Goal: Task Accomplishment & Management: Complete application form

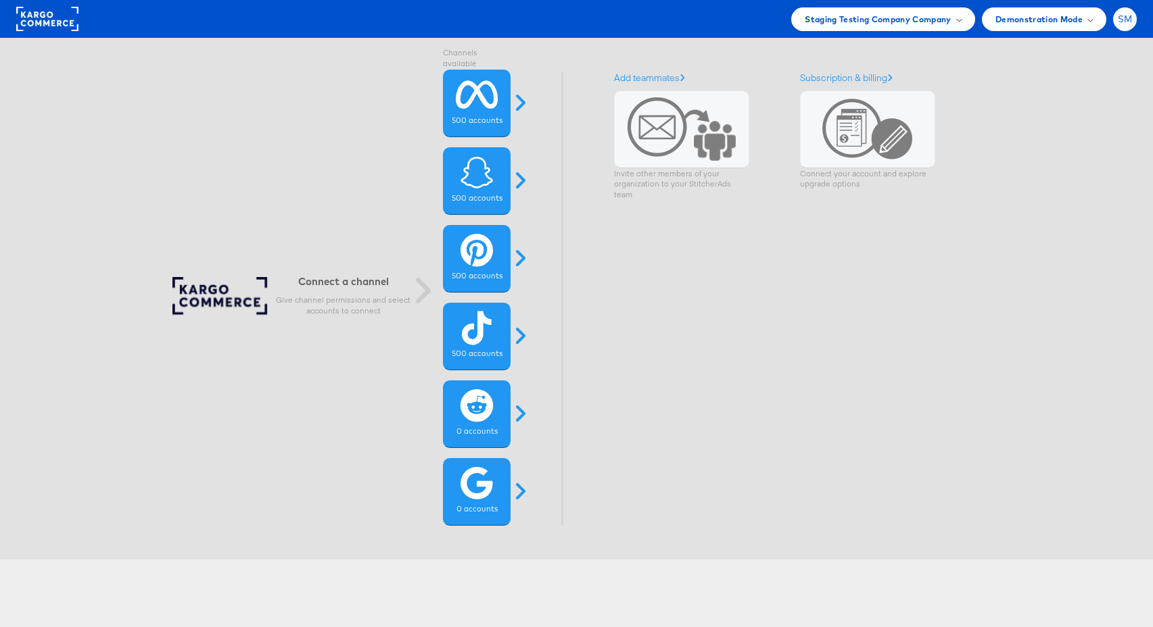
click at [1118, 15] on span "SM" at bounding box center [1124, 19] width 15 height 9
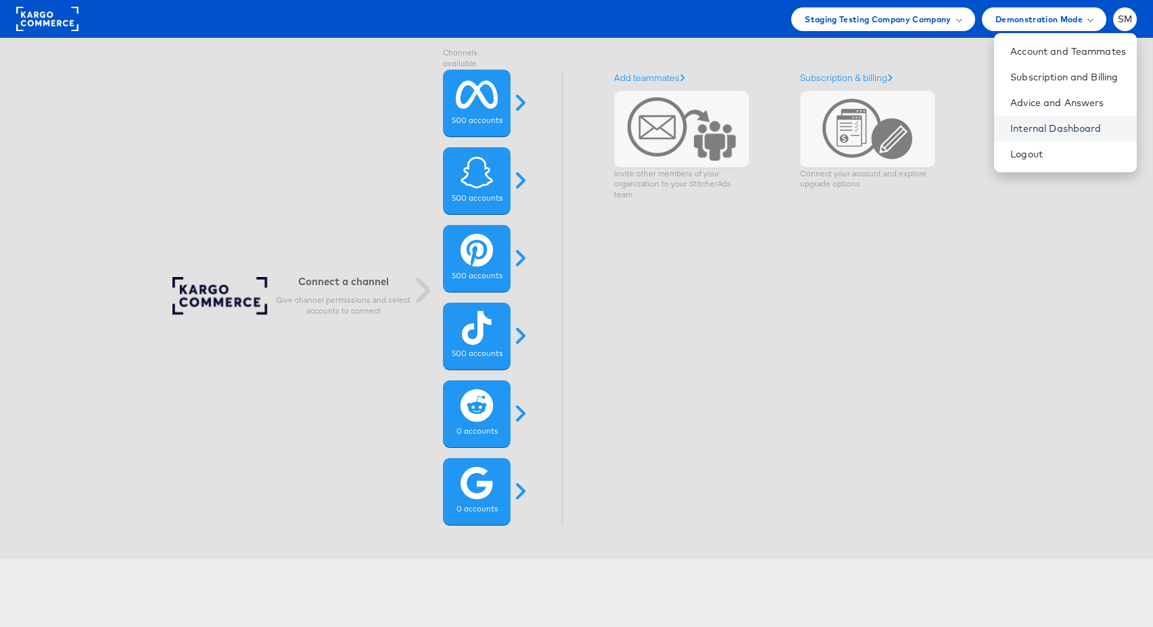
click at [1040, 122] on link "Internal Dashboard" at bounding box center [1068, 129] width 116 height 14
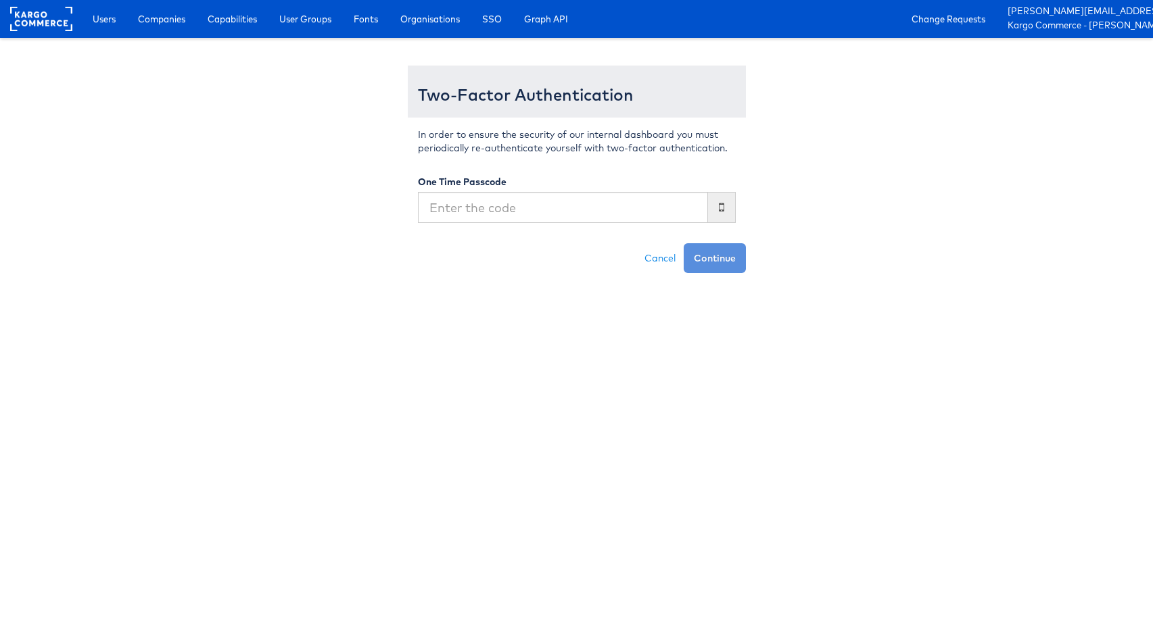
drag, startPoint x: 502, startPoint y: 291, endPoint x: 72, endPoint y: 14, distance: 511.5
click at [491, 273] on html "Users Companies Capabilities User Groups Fonts Organisations SSO Graph API Chan…" at bounding box center [576, 136] width 1153 height 273
click at [95, 17] on span "Users" at bounding box center [104, 19] width 23 height 14
click at [94, 17] on span "Users" at bounding box center [104, 19] width 23 height 14
drag, startPoint x: 493, startPoint y: 240, endPoint x: 534, endPoint y: 241, distance: 41.2
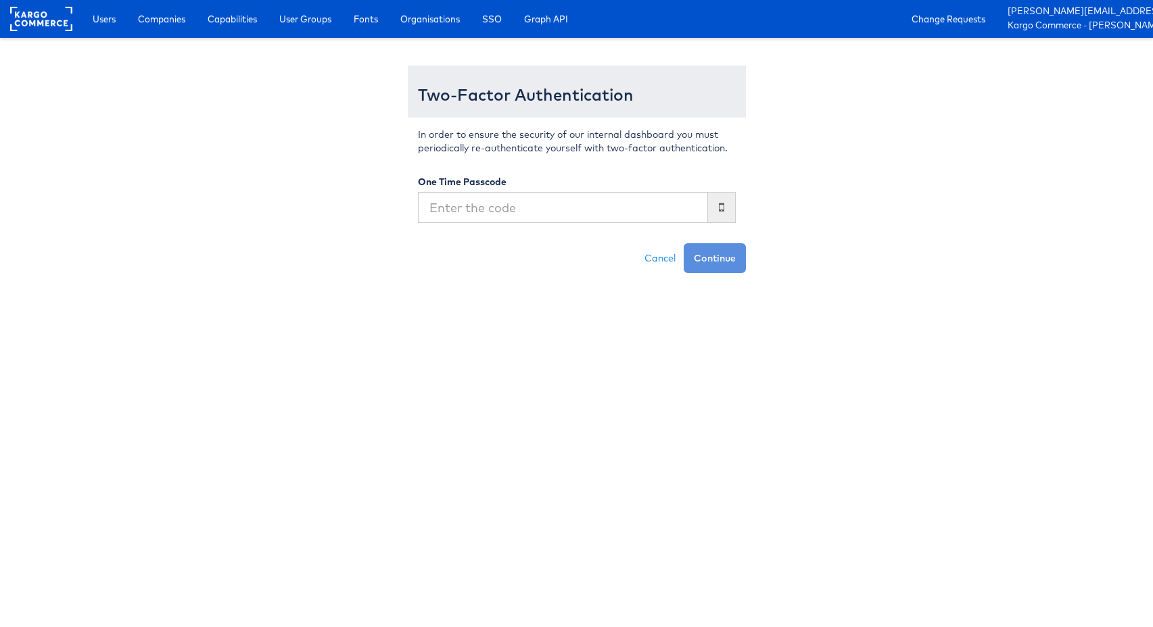
click at [493, 240] on div "In order to ensure the security of our internal dashboard you must periodically…" at bounding box center [577, 181] width 338 height 126
click at [654, 253] on link "Cancel" at bounding box center [659, 258] width 47 height 30
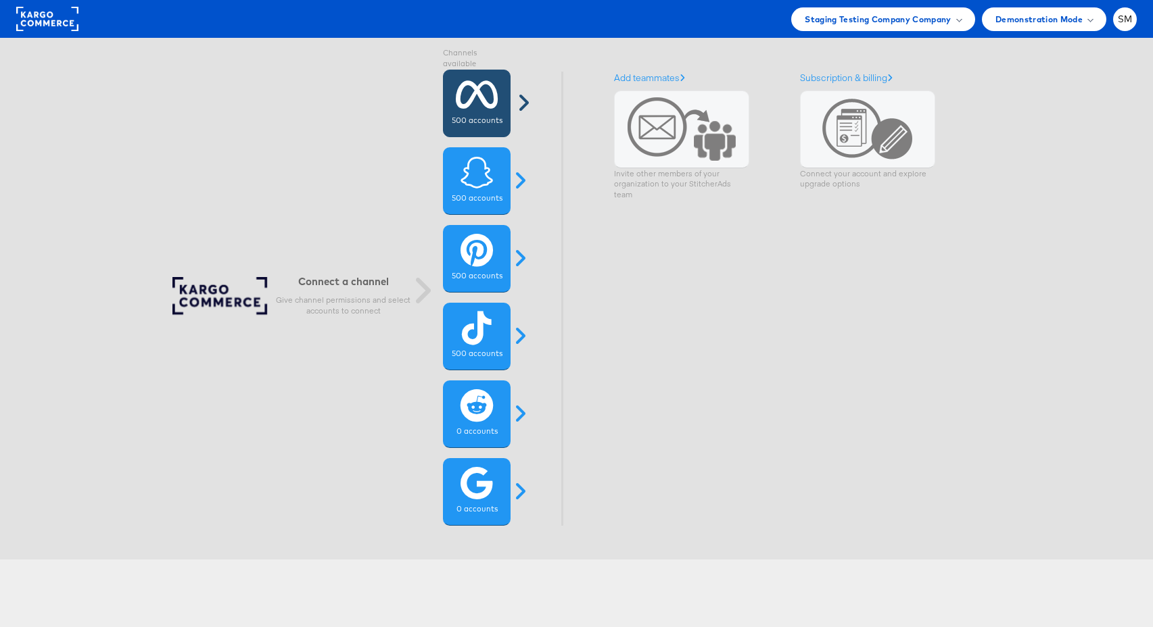
click at [477, 107] on icon at bounding box center [477, 95] width 43 height 34
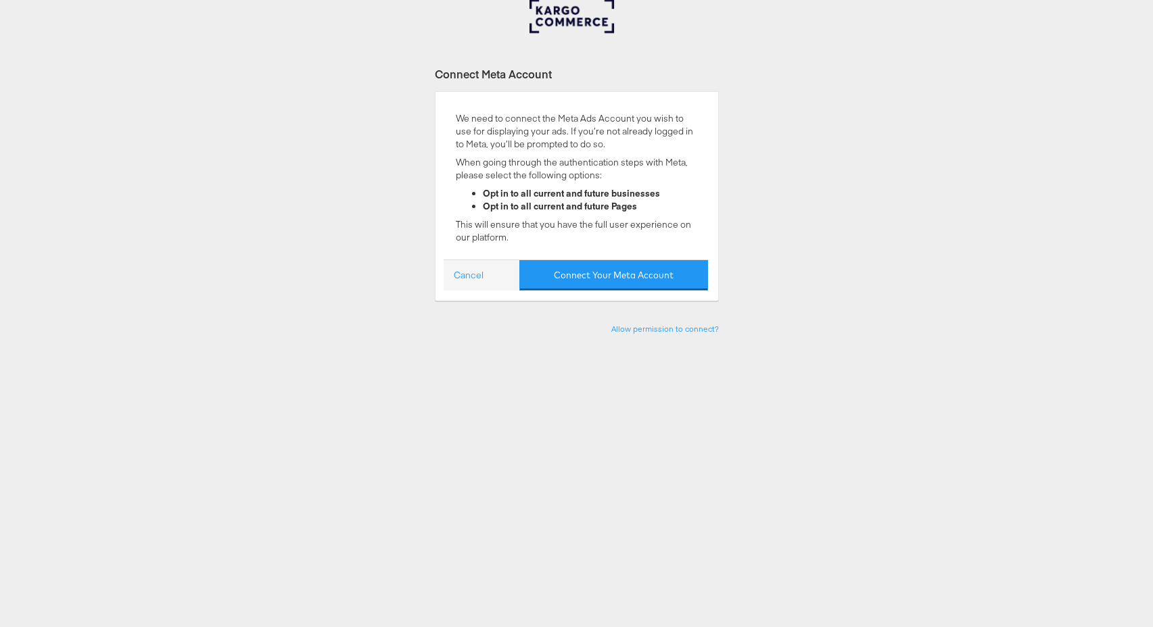
scroll to position [151, 0]
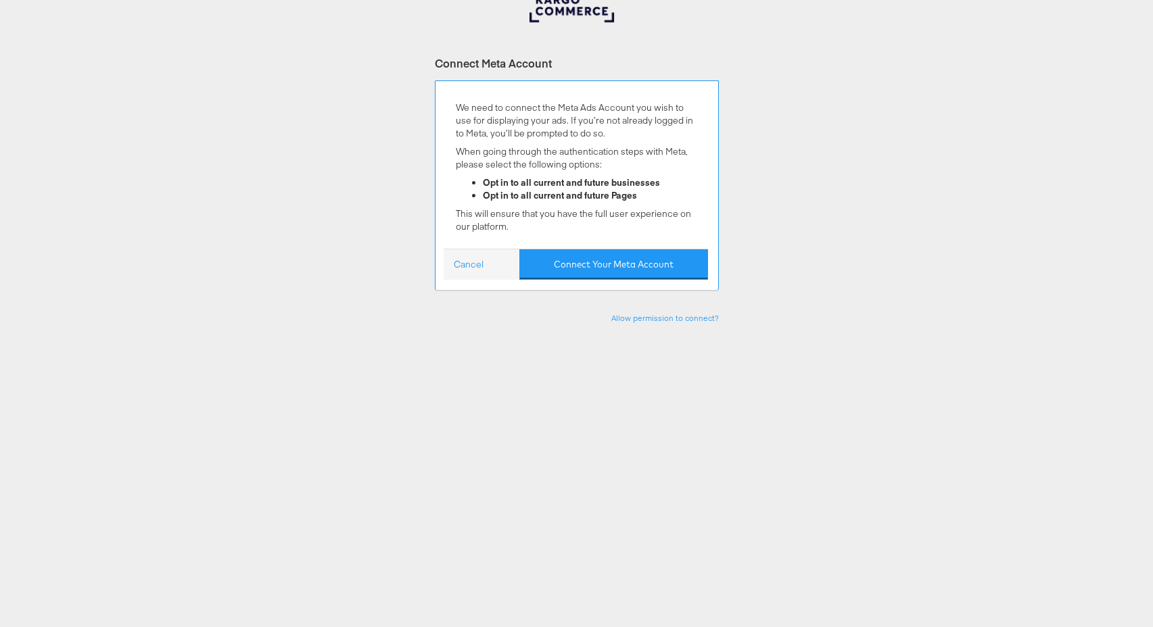
click at [459, 253] on div "Cancel Connect Your Meta Account" at bounding box center [575, 264] width 264 height 31
click at [465, 265] on link "Cancel" at bounding box center [469, 264] width 30 height 13
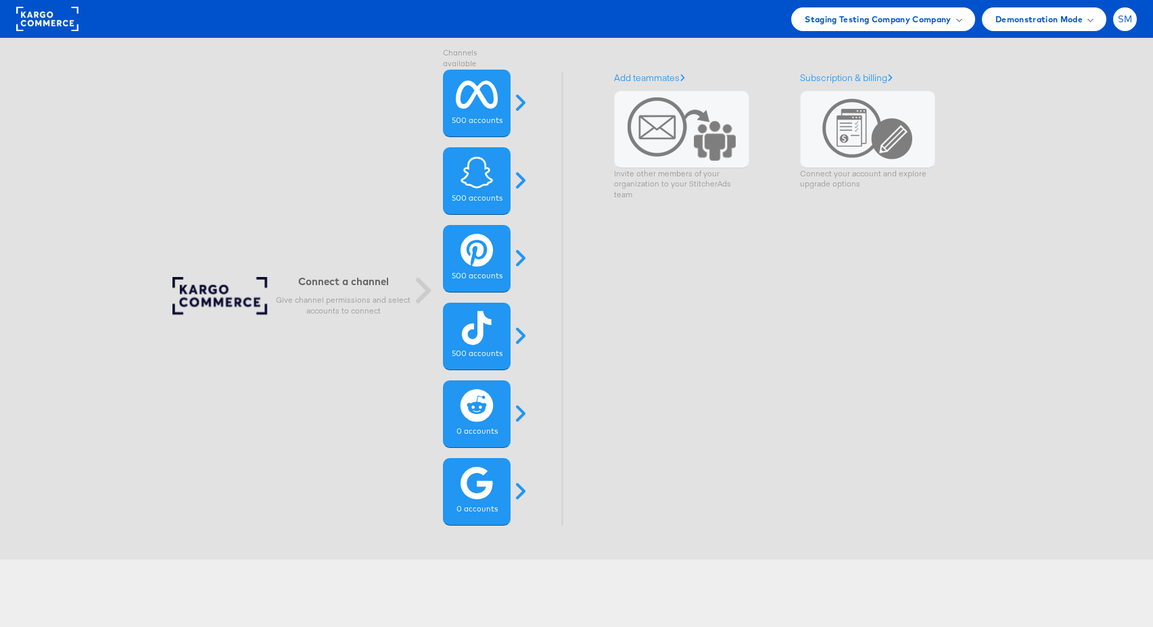
click at [1115, 24] on div "SM" at bounding box center [1125, 19] width 24 height 24
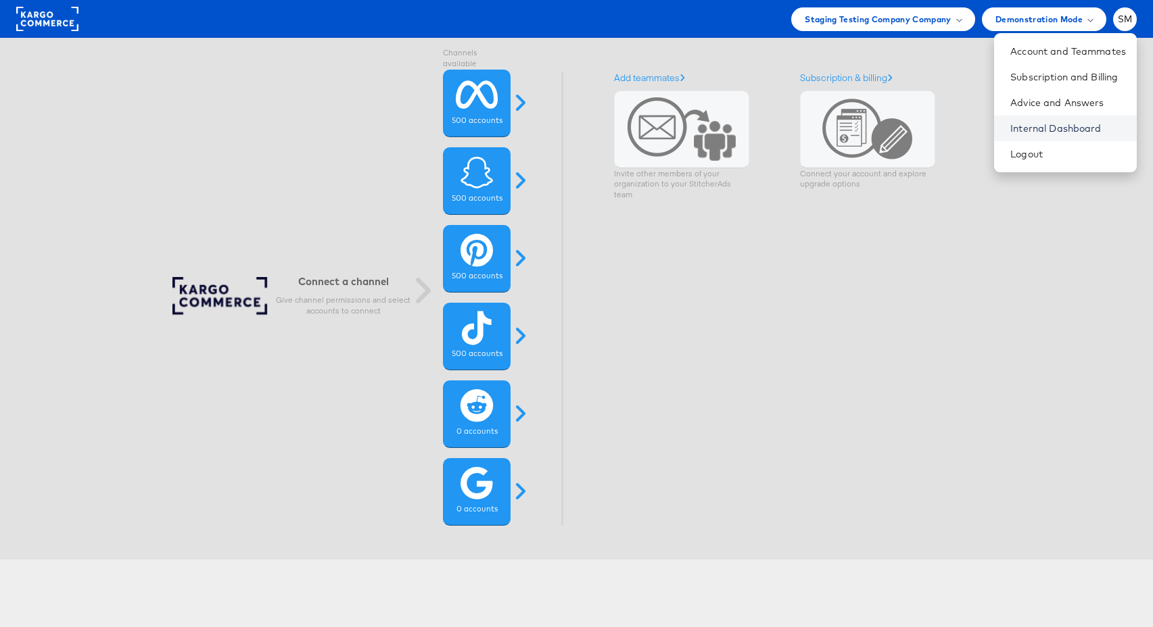
click at [1032, 126] on link "Internal Dashboard" at bounding box center [1068, 129] width 116 height 14
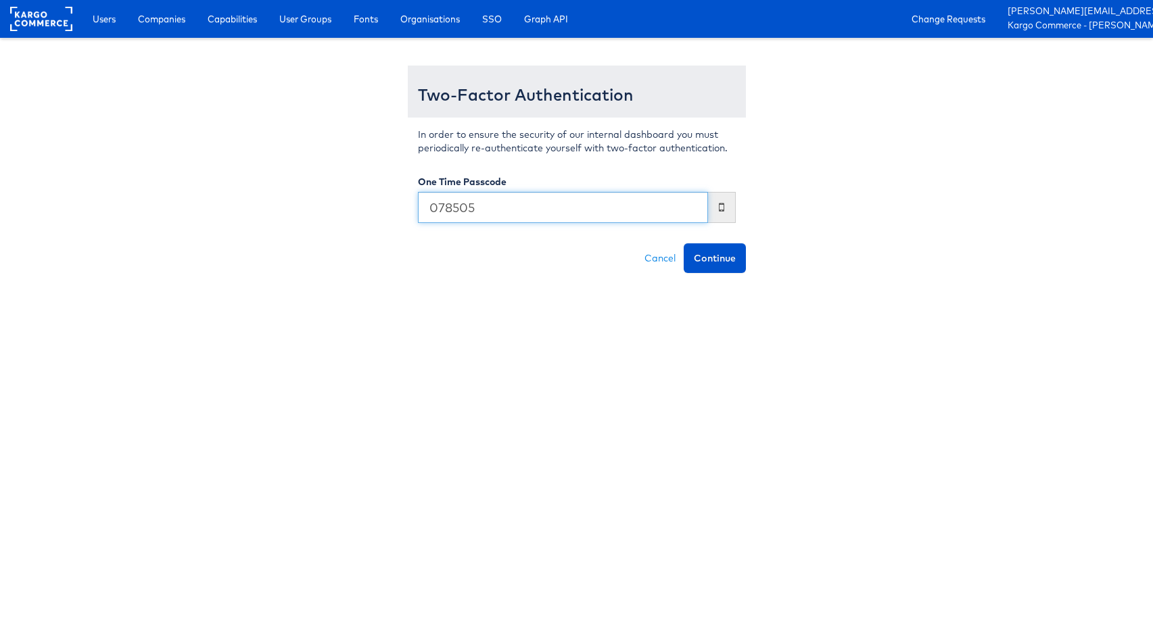
type input "078505"
click at [683, 243] on button "Continue" at bounding box center [714, 258] width 62 height 30
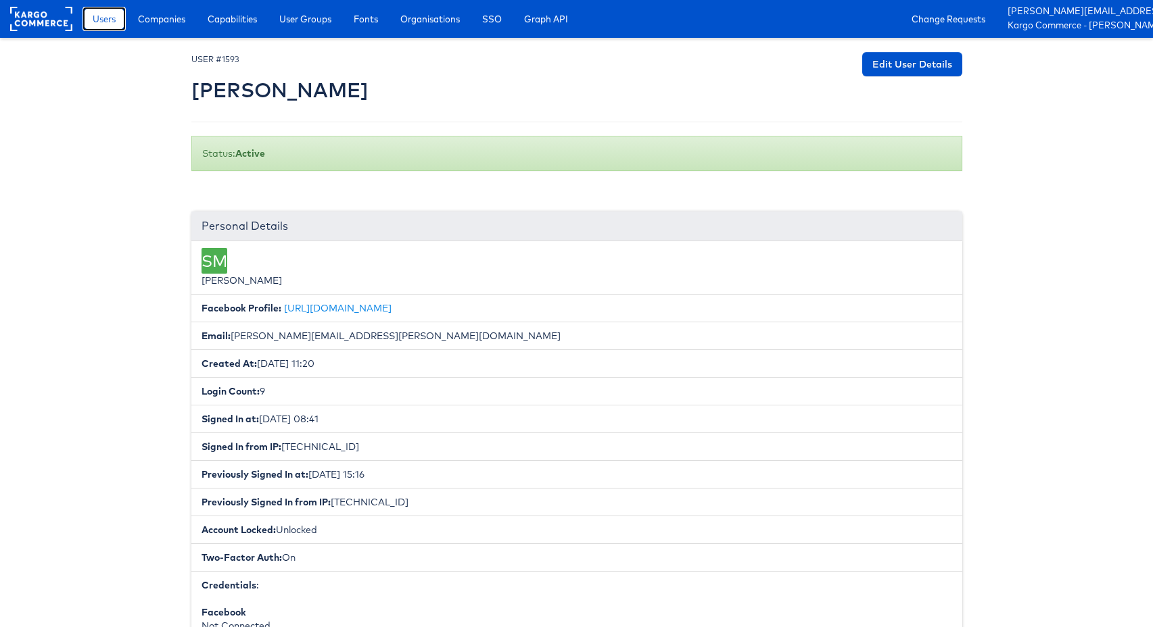
click at [110, 18] on span "Users" at bounding box center [104, 19] width 23 height 14
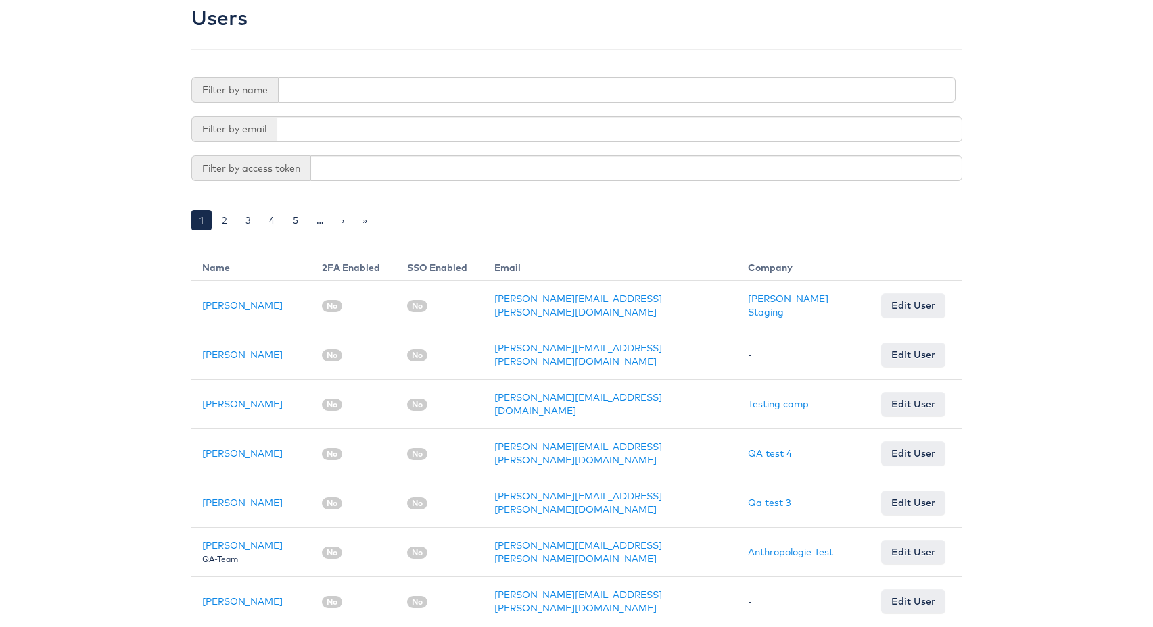
scroll to position [107, 0]
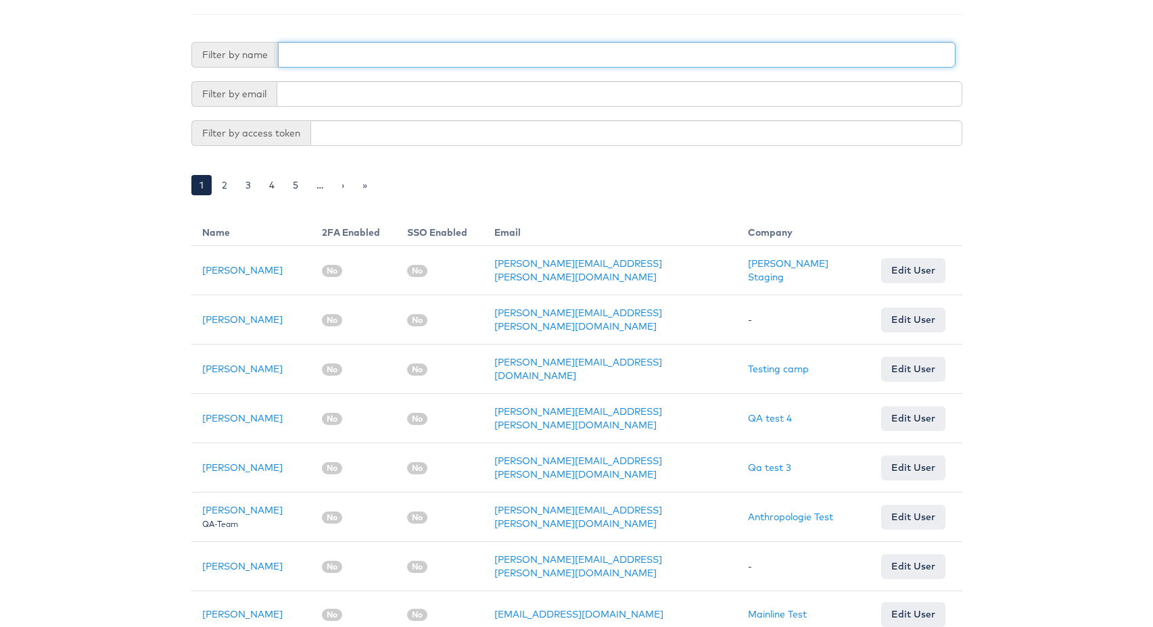
click at [308, 57] on input "text" at bounding box center [616, 55] width 677 height 26
type input "[PERSON_NAME]"
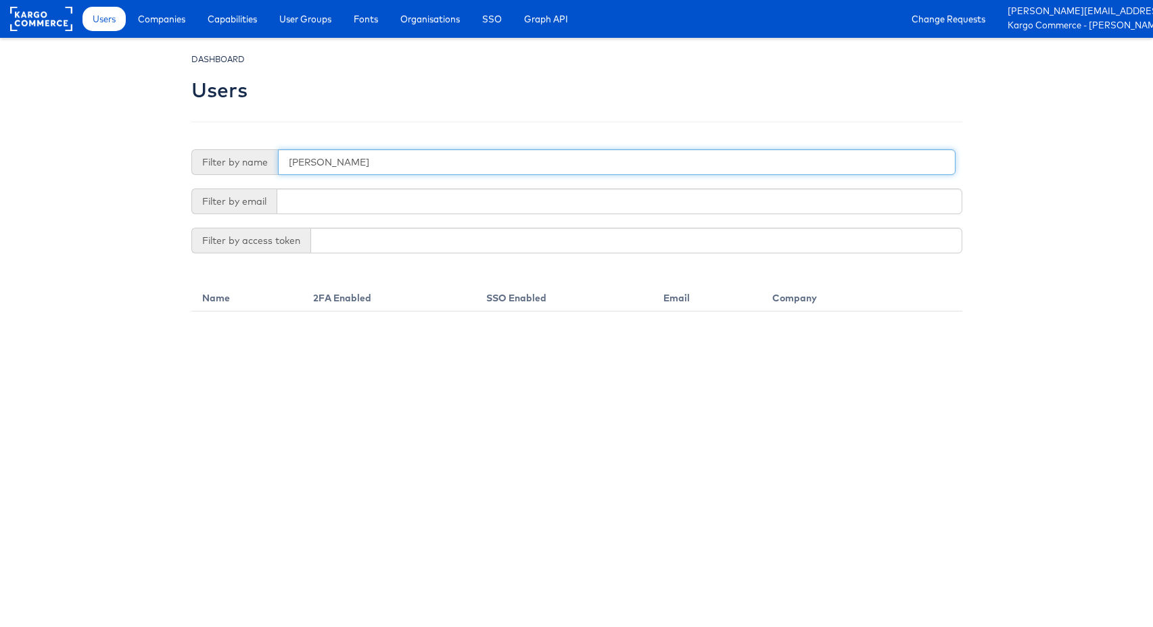
drag, startPoint x: 337, startPoint y: 166, endPoint x: 262, endPoint y: 160, distance: 75.3
click at [262, 160] on div "Filter by name ruben" at bounding box center [573, 162] width 764 height 26
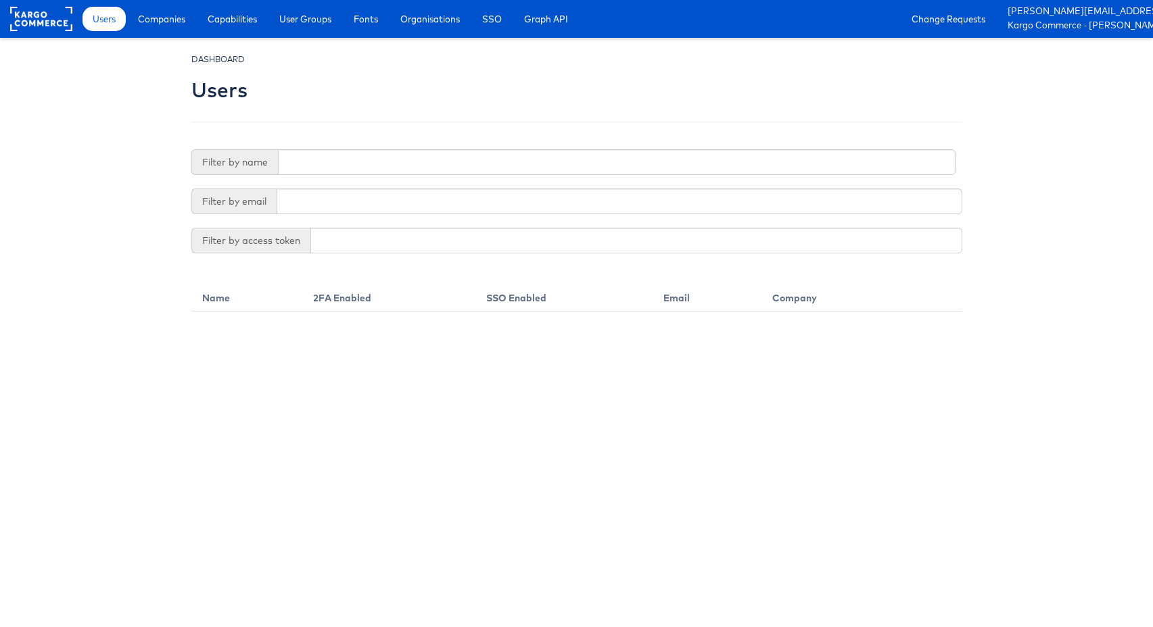
click at [672, 102] on div at bounding box center [576, 80] width 771 height 56
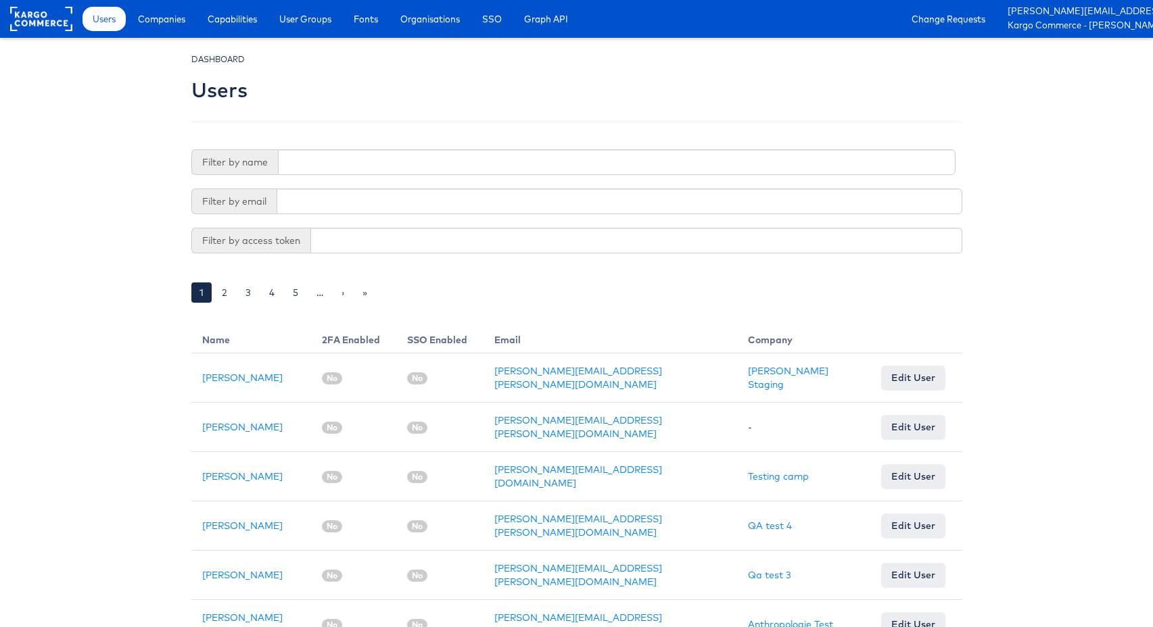
scroll to position [0, 1]
click at [953, 17] on link "Change Requests" at bounding box center [947, 19] width 94 height 24
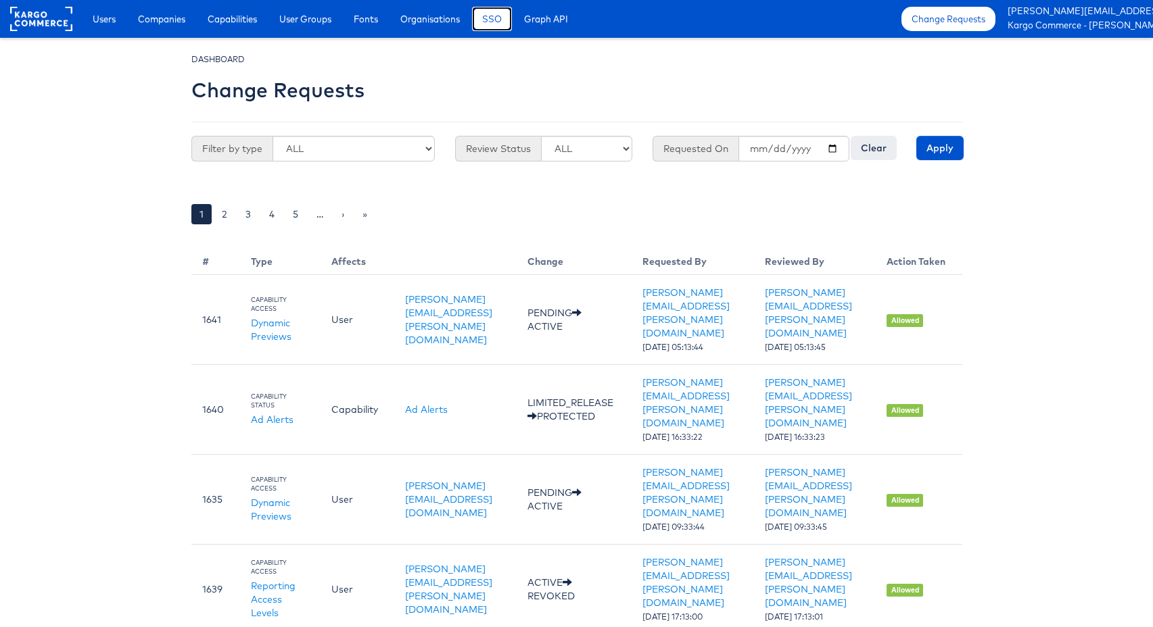
click at [502, 18] on span "SSO" at bounding box center [492, 19] width 20 height 14
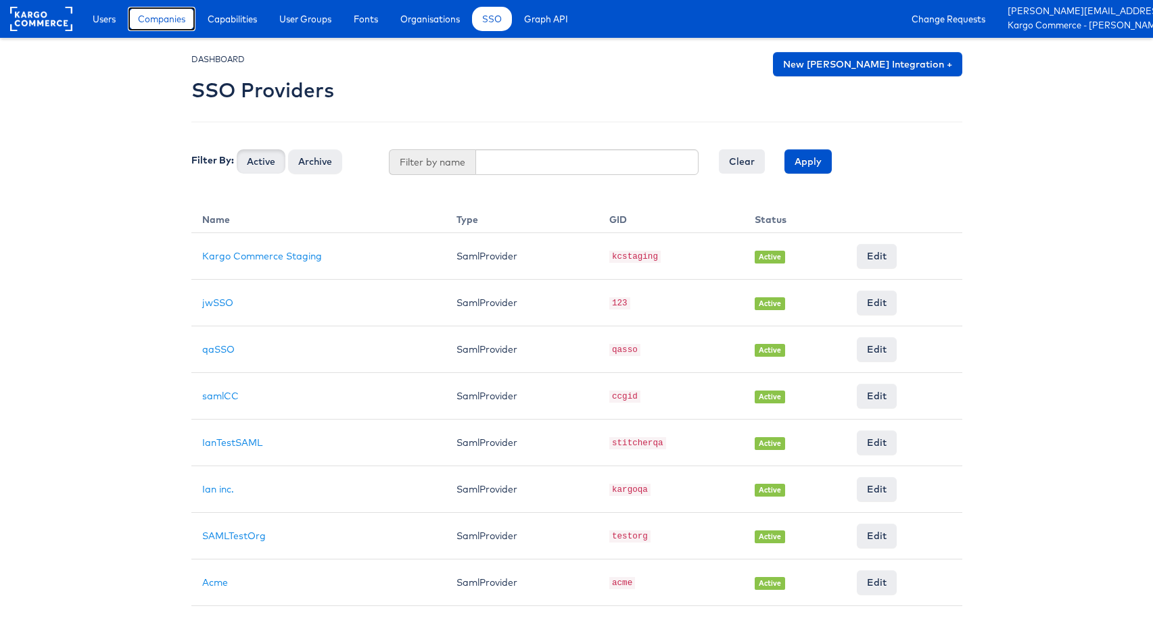
click at [184, 14] on span "Companies" at bounding box center [161, 19] width 47 height 14
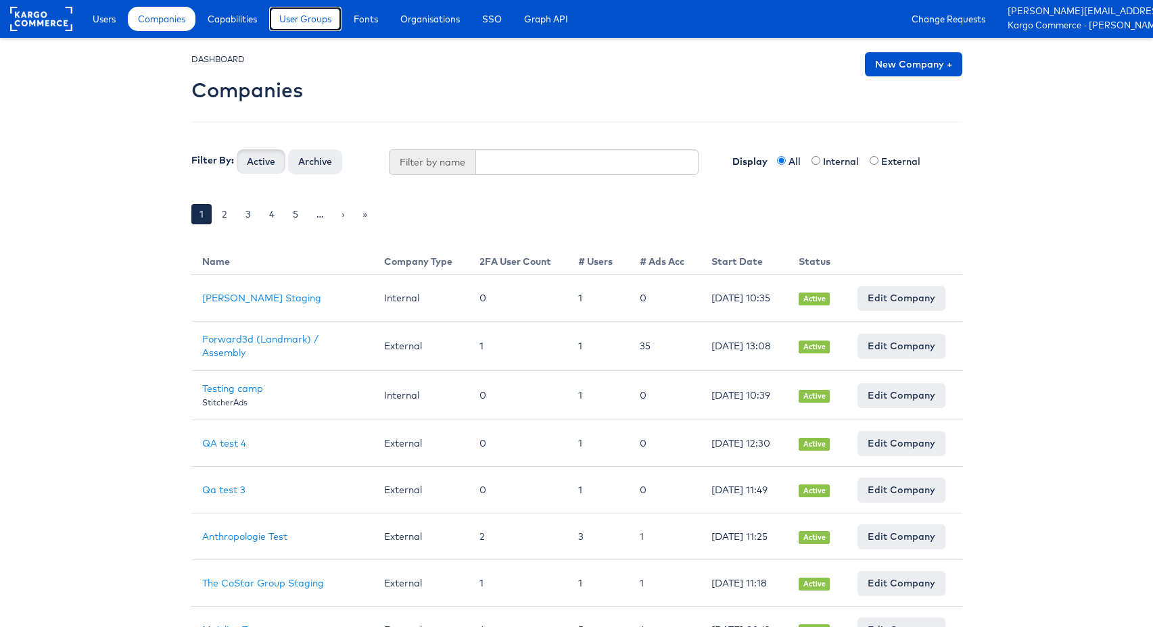
click at [316, 19] on span "User Groups" at bounding box center [305, 19] width 52 height 14
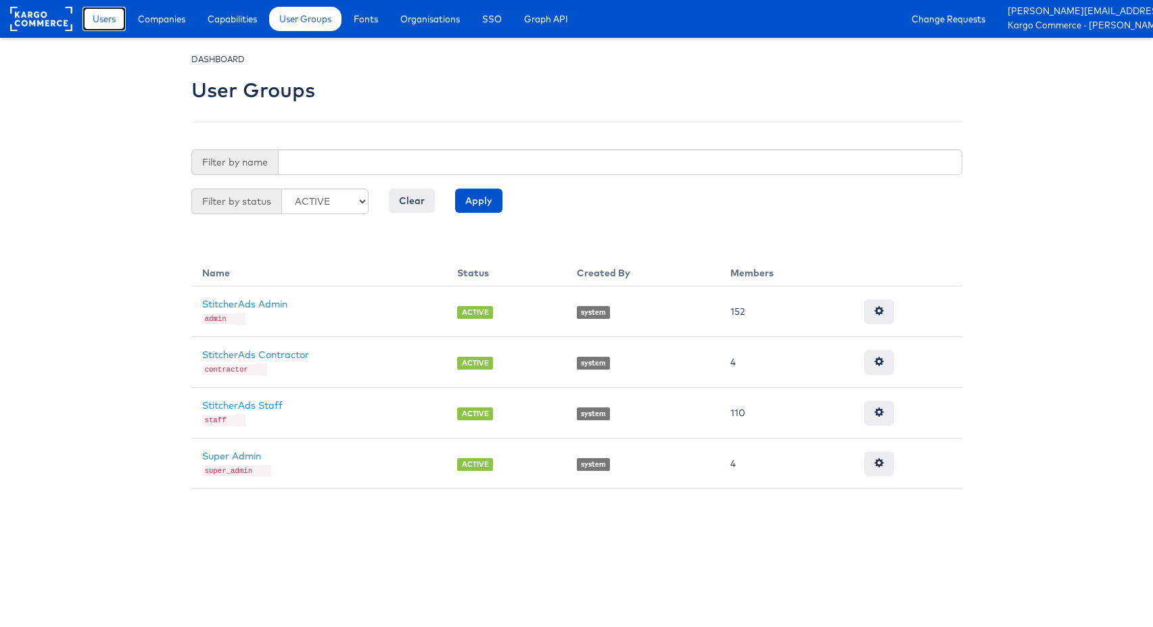
click at [112, 16] on span "Users" at bounding box center [104, 19] width 23 height 14
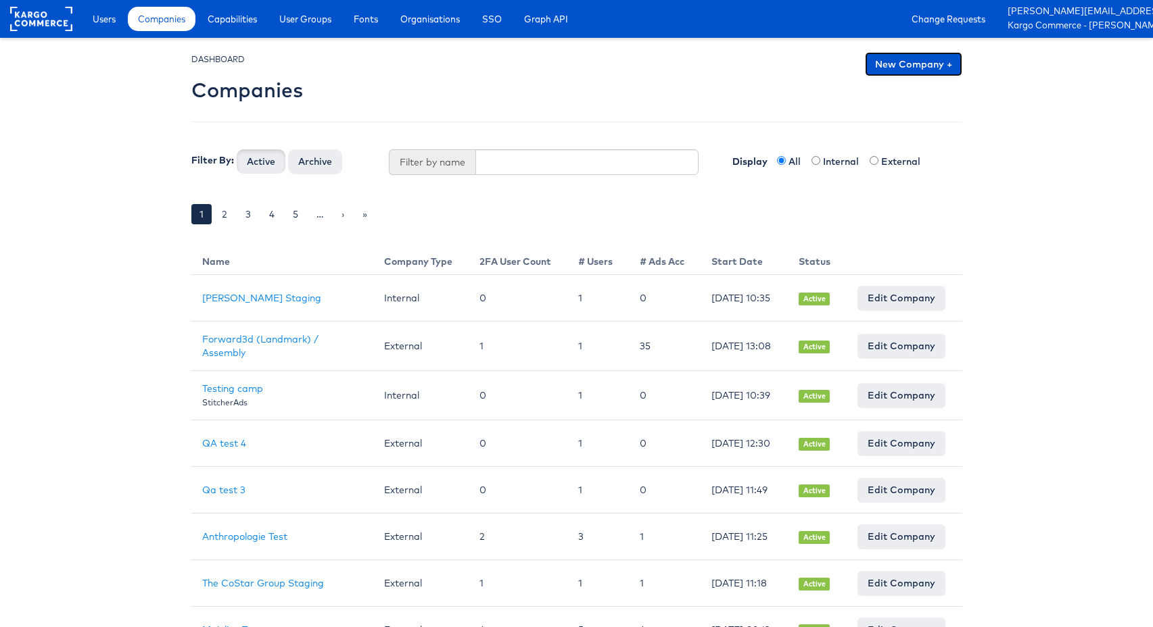
click at [928, 66] on link "New Company +" at bounding box center [913, 64] width 97 height 24
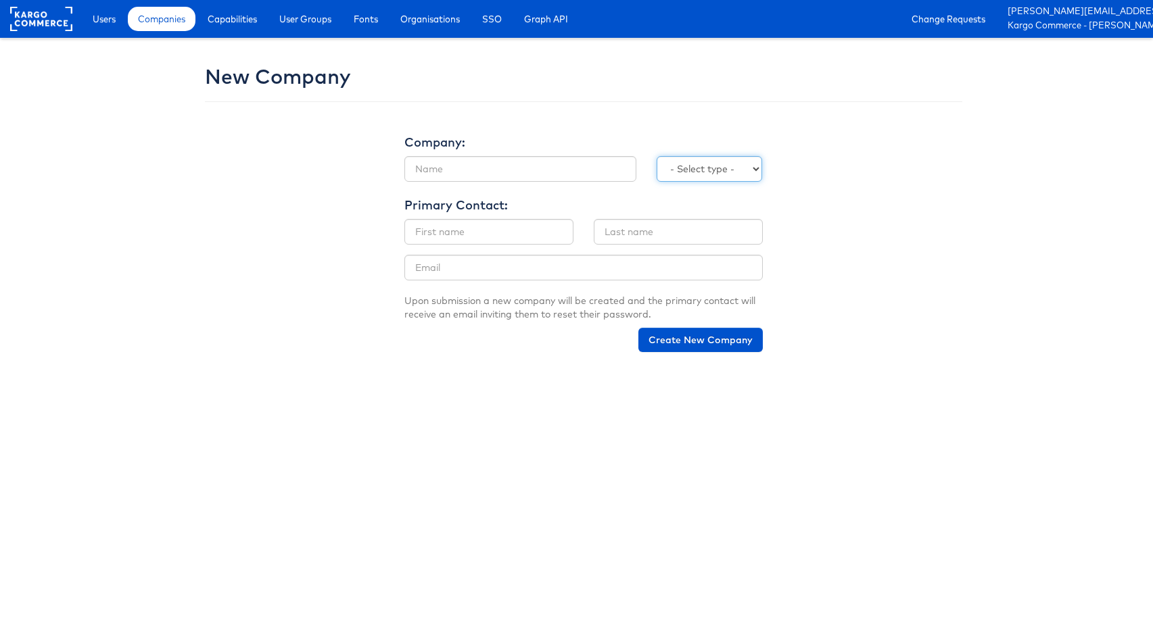
click at [719, 167] on select "- Select type - Internal External" at bounding box center [709, 169] width 106 height 26
click at [435, 178] on input "text" at bounding box center [520, 169] width 232 height 26
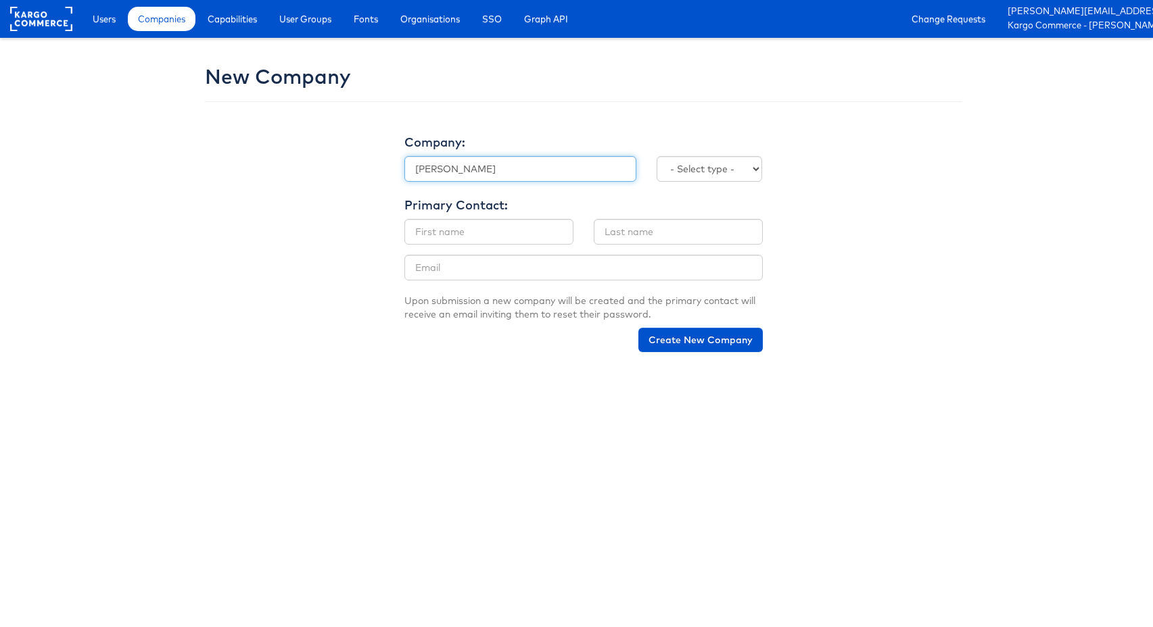
type input "[PERSON_NAME]"
click at [707, 169] on select "- Select type - Internal External" at bounding box center [709, 169] width 106 height 26
select select "INTERNAL"
click at [656, 156] on select "- Select type - Internal External" at bounding box center [709, 169] width 106 height 26
click at [425, 170] on input "[PERSON_NAME]" at bounding box center [520, 169] width 232 height 26
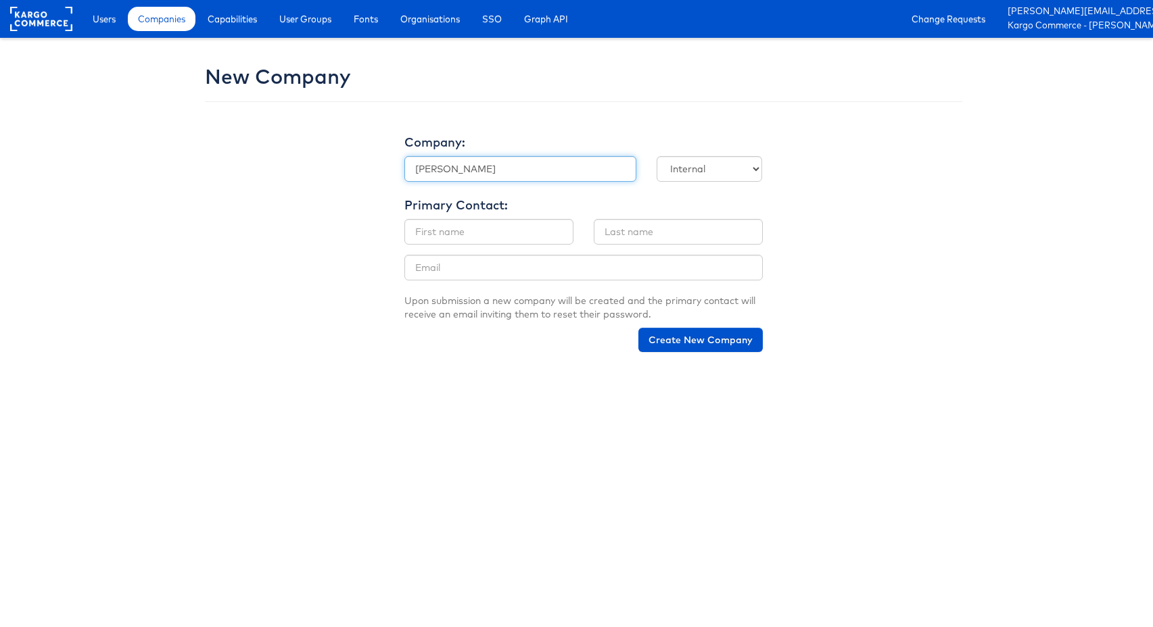
click at [425, 170] on input "[PERSON_NAME]" at bounding box center [520, 169] width 232 height 26
click at [457, 228] on input "text" at bounding box center [488, 232] width 169 height 26
paste input "[PERSON_NAME]"
type input "[PERSON_NAME]"
click at [458, 170] on input "[PERSON_NAME]" at bounding box center [520, 169] width 232 height 26
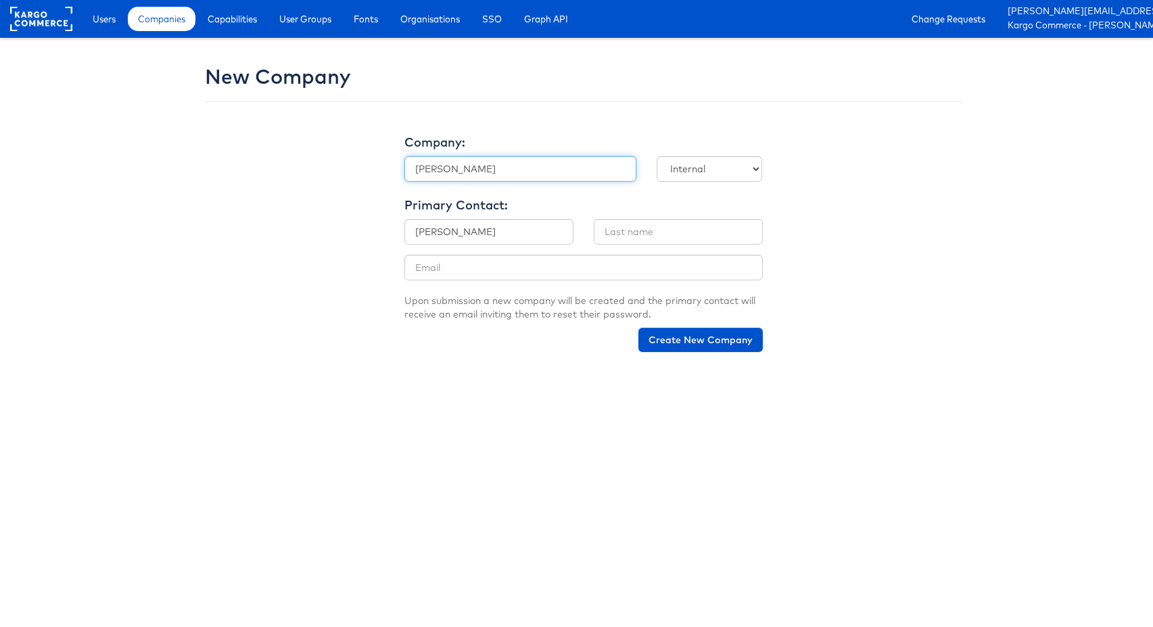
click at [458, 170] on input "[PERSON_NAME]" at bounding box center [520, 169] width 232 height 26
click at [653, 233] on input "text" at bounding box center [678, 232] width 169 height 26
paste input "[PERSON_NAME]"
type input "[PERSON_NAME]"
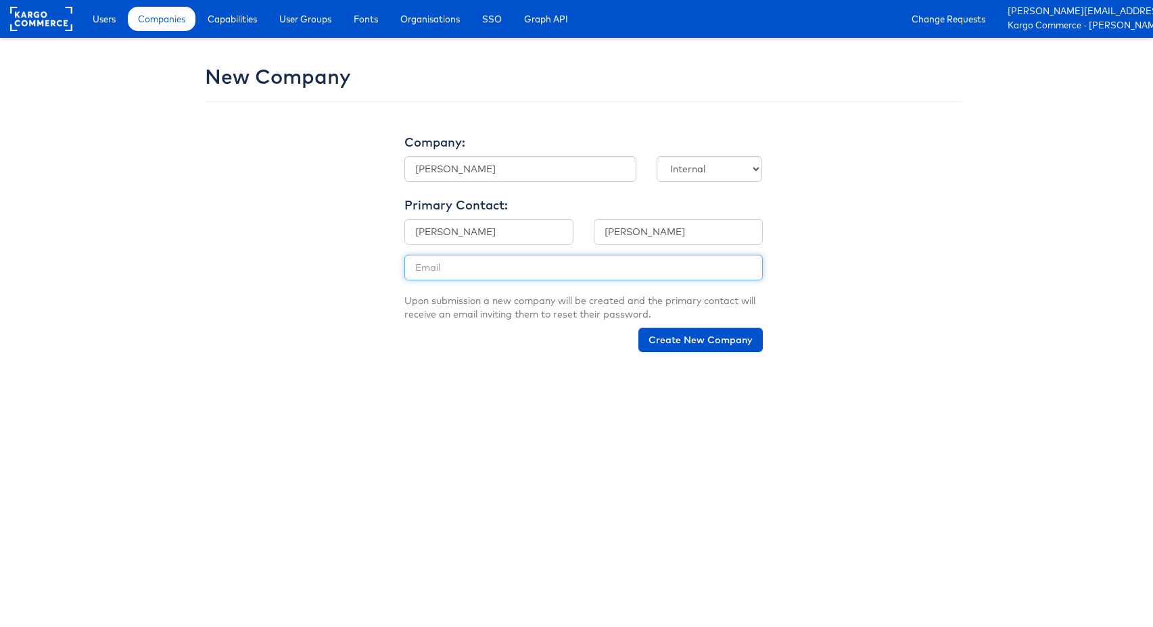
click at [452, 268] on input "email" at bounding box center [583, 268] width 358 height 26
paste input "[PERSON_NAME][EMAIL_ADDRESS][PERSON_NAME][DOMAIN_NAME]"
type input "[PERSON_NAME][EMAIL_ADDRESS][PERSON_NAME][DOMAIN_NAME]"
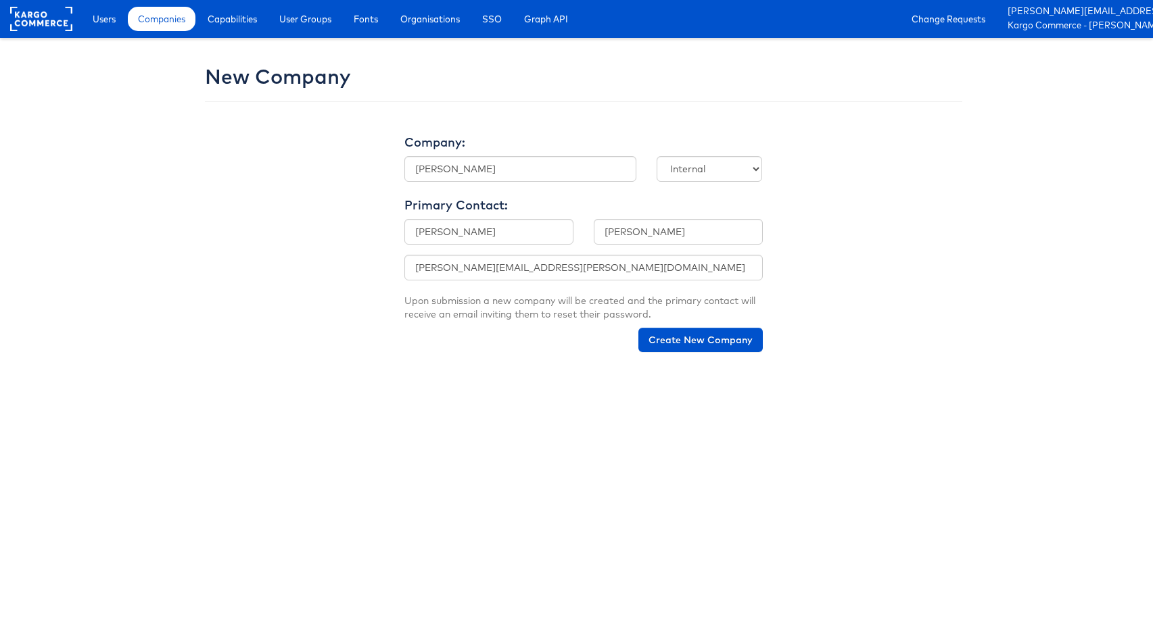
click at [475, 362] on html "Users Companies Capabilities User Groups Fonts Organisations SSO Graph API Chan…" at bounding box center [576, 181] width 1153 height 362
